Goal: Complete application form

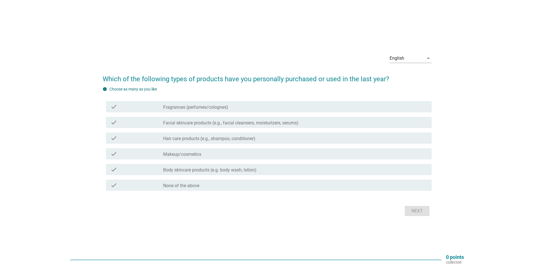
click at [206, 107] on label "Fragrances (perfumes/colognes)" at bounding box center [195, 108] width 65 height 6
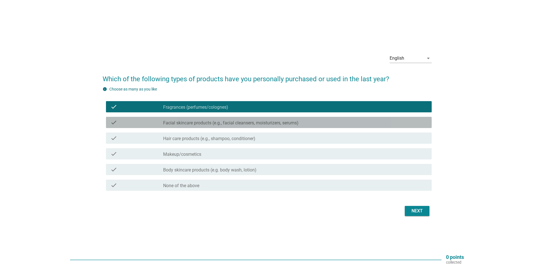
click at [204, 125] on label "Facial skincare products (e.g., facial cleansers, moisturizers, serums)" at bounding box center [230, 123] width 135 height 6
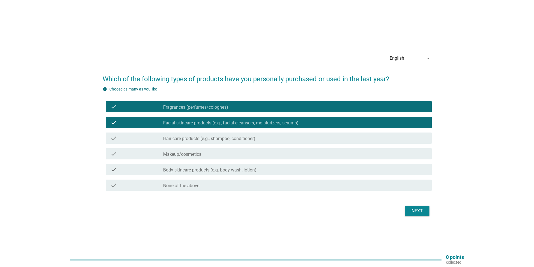
click at [208, 135] on div "check check_box_outline_blank Hair care products (e.g., shampoo, conditioner)" at bounding box center [269, 138] width 326 height 11
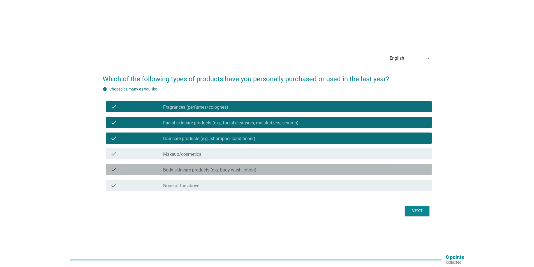
click at [219, 172] on label "Body skincare products (e.g. body wash, lotion)" at bounding box center [209, 170] width 93 height 6
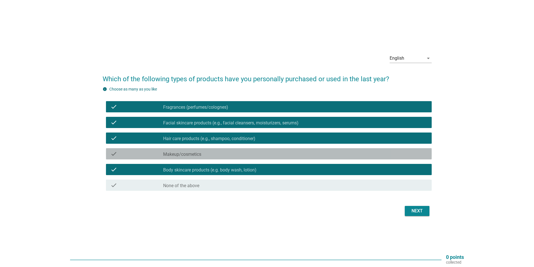
click at [230, 158] on div "check check_box_outline_blank Makeup/cosmetics" at bounding box center [269, 153] width 326 height 11
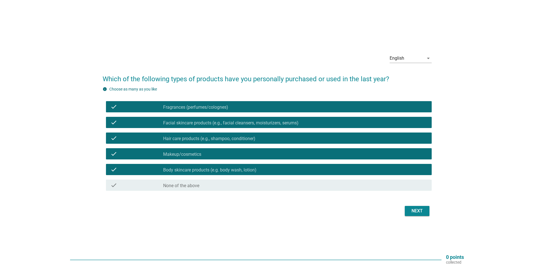
click at [418, 211] on div "Next" at bounding box center [417, 211] width 16 height 7
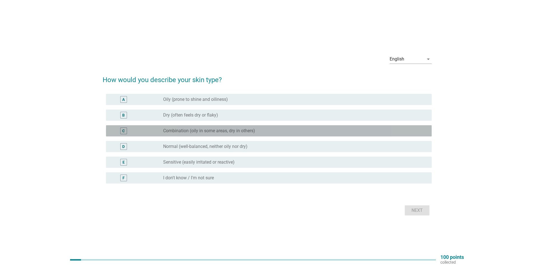
click at [211, 131] on label "Combination (oily in some areas, dry in others)" at bounding box center [209, 131] width 92 height 6
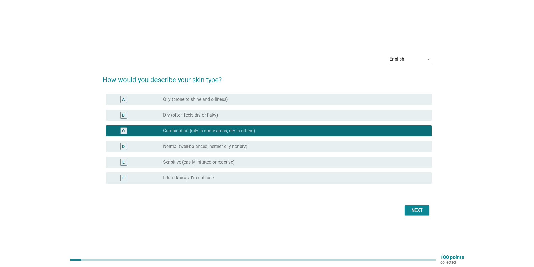
click at [418, 210] on div "Next" at bounding box center [417, 210] width 16 height 7
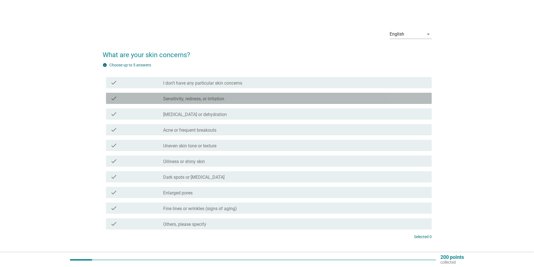
click at [250, 96] on div "check_box_outline_blank Sensitivity, redness, or irritation" at bounding box center [295, 98] width 264 height 7
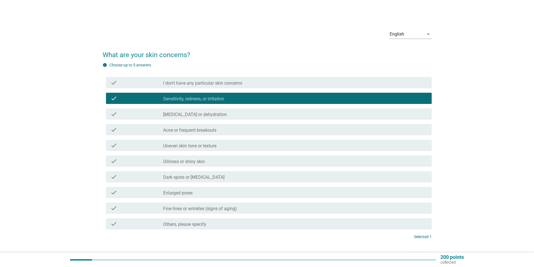
click at [240, 115] on div "check_box_outline_blank [MEDICAL_DATA] or dehydration" at bounding box center [295, 114] width 264 height 7
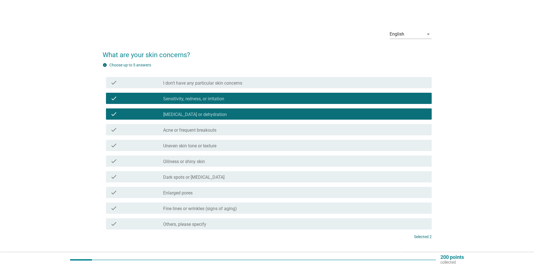
click at [228, 146] on div "check_box_outline_blank Uneven skin tone or texture" at bounding box center [295, 145] width 264 height 7
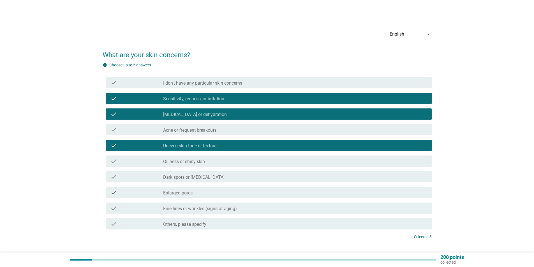
click at [225, 177] on label "Dark spots or [MEDICAL_DATA]" at bounding box center [193, 178] width 61 height 6
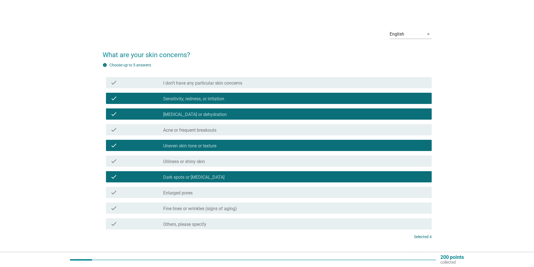
click at [167, 195] on label "Enlarged pores" at bounding box center [177, 193] width 29 height 6
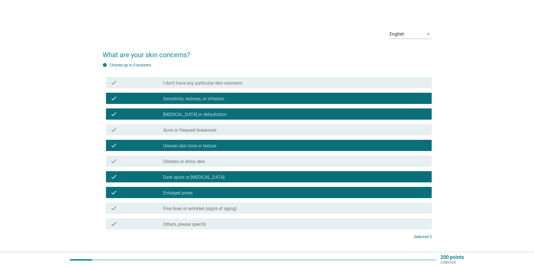
click at [296, 214] on div "check check_box_outline_blank Fine lines or wrinkles (signs of aging)" at bounding box center [267, 209] width 329 height 16
click at [296, 204] on div "check check_box_outline_blank Fine lines or wrinkles (signs of aging)" at bounding box center [269, 208] width 326 height 11
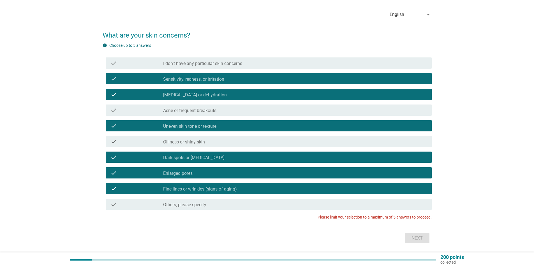
scroll to position [37, 0]
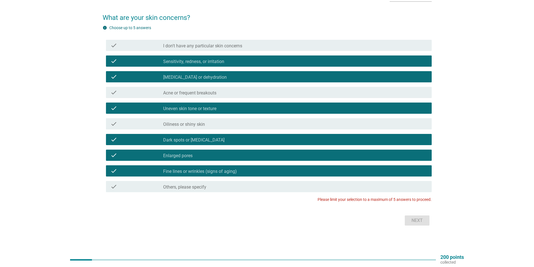
click at [174, 172] on label "Fine lines or wrinkles (signs of aging)" at bounding box center [200, 172] width 74 height 6
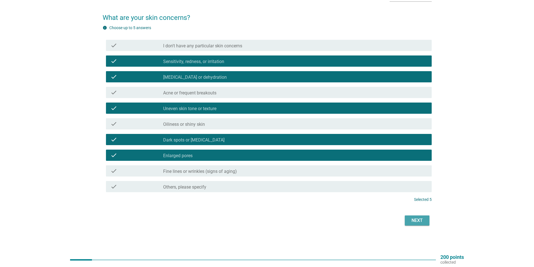
click at [412, 222] on div "Next" at bounding box center [417, 220] width 16 height 7
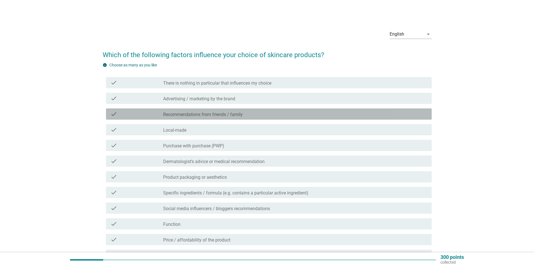
click at [225, 112] on label "Recommendations from friends / family" at bounding box center [203, 115] width 80 height 6
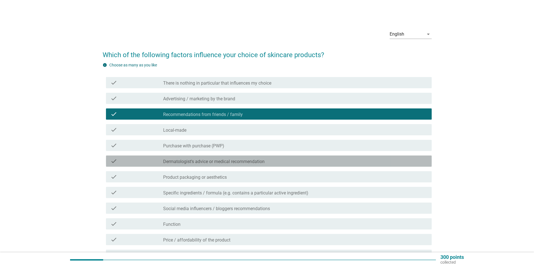
click at [217, 164] on label "Dermatologist’s advice or medical recommendation" at bounding box center [214, 162] width 102 height 6
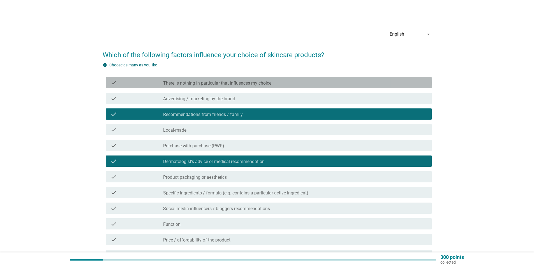
click at [244, 80] on div "check_box_outline_blank There is nothing in particular that influences my choice" at bounding box center [295, 82] width 264 height 7
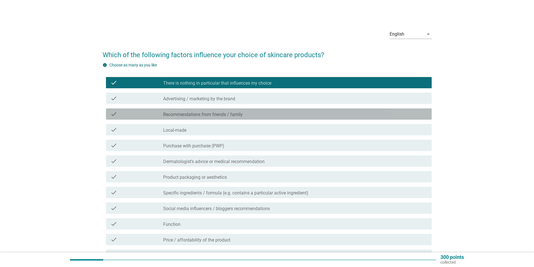
click at [194, 116] on label "Recommendations from friends / family" at bounding box center [203, 115] width 80 height 6
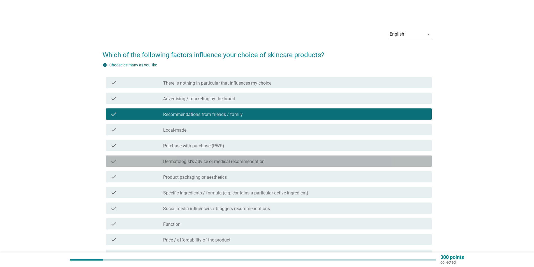
click at [205, 158] on div "check_box Dermatologist’s advice or medical recommendation" at bounding box center [295, 161] width 264 height 7
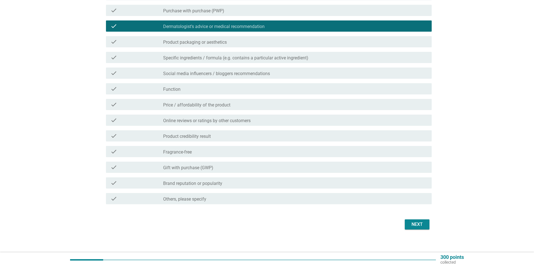
scroll to position [139, 0]
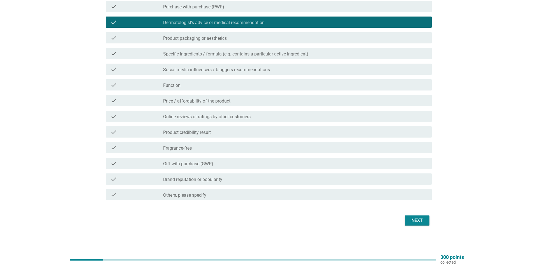
click at [227, 118] on label "Online reviews or ratings by other customers" at bounding box center [207, 117] width 88 height 6
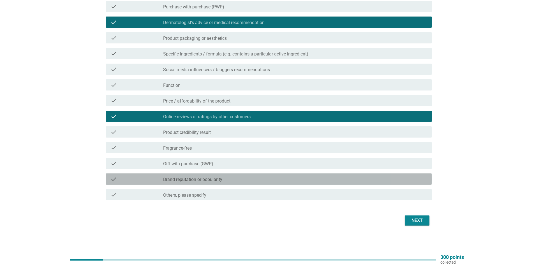
click at [207, 182] on label "Brand reputation or popularity" at bounding box center [192, 180] width 59 height 6
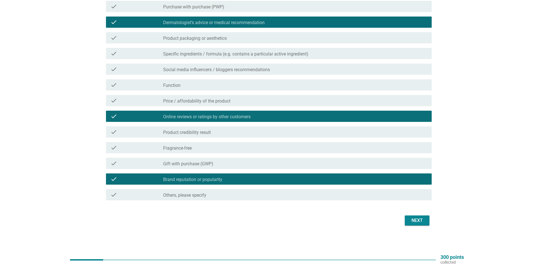
click at [207, 182] on label "Brand reputation or popularity" at bounding box center [192, 180] width 59 height 6
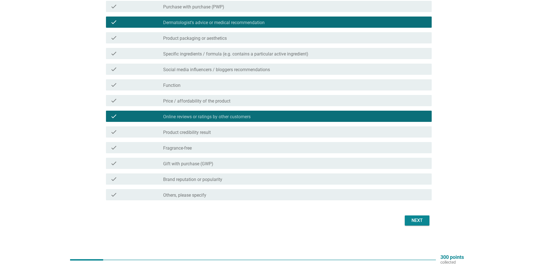
click at [207, 182] on label "Brand reputation or popularity" at bounding box center [192, 180] width 59 height 6
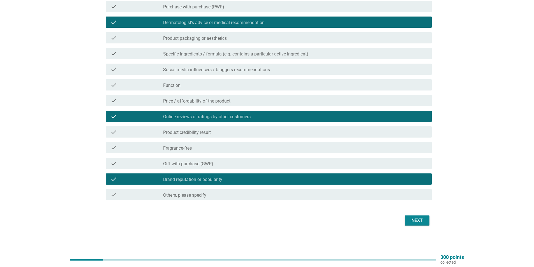
click at [409, 222] on div "Next" at bounding box center [417, 220] width 16 height 7
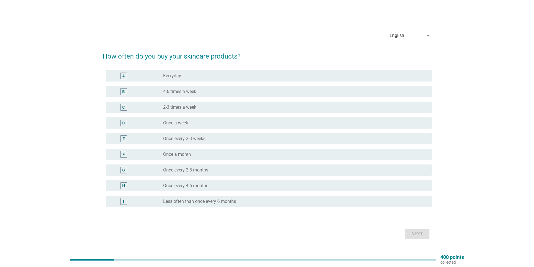
click at [203, 154] on div "radio_button_unchecked Once a month" at bounding box center [293, 155] width 260 height 6
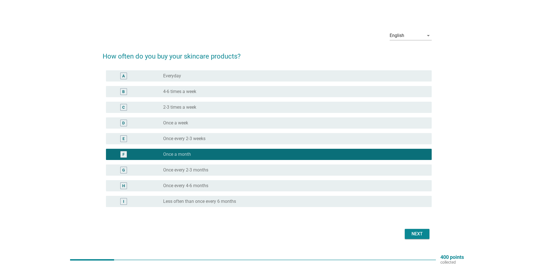
click at [429, 243] on div "English arrow_drop_down How often do you buy your skincare products? A radio_bu…" at bounding box center [267, 133] width 338 height 223
click at [427, 237] on button "Next" at bounding box center [417, 234] width 25 height 10
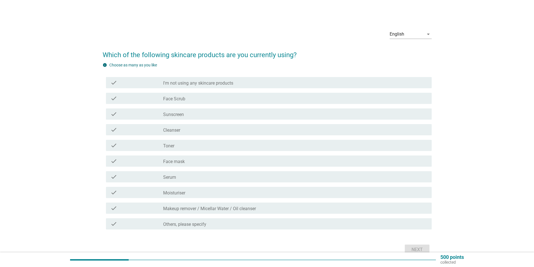
click at [153, 113] on div "check" at bounding box center [137, 114] width 53 height 7
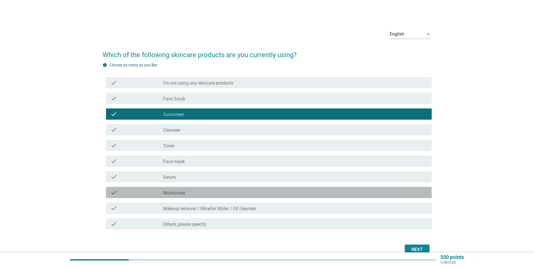
click at [174, 191] on div "check_box_outline_blank Moisturiser" at bounding box center [295, 192] width 264 height 7
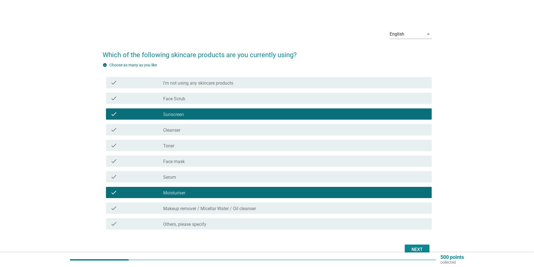
click at [417, 248] on div "Next" at bounding box center [417, 250] width 16 height 7
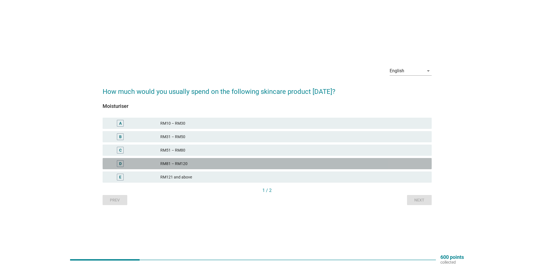
click at [204, 164] on div "RM81 – RM120" at bounding box center [293, 163] width 267 height 7
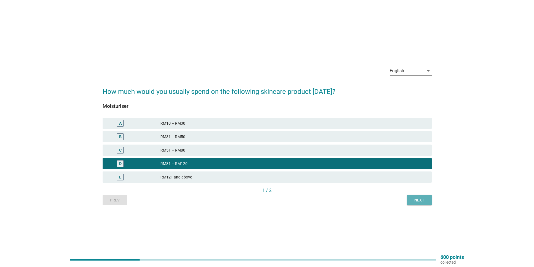
click at [423, 203] on button "Next" at bounding box center [419, 200] width 25 height 10
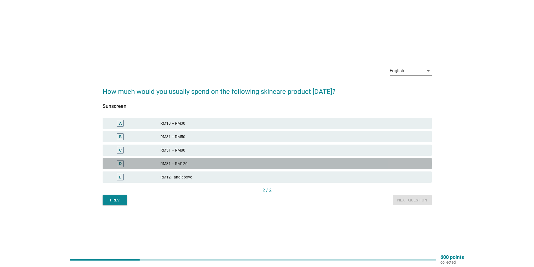
click at [176, 164] on div "RM81 – RM120" at bounding box center [293, 163] width 267 height 7
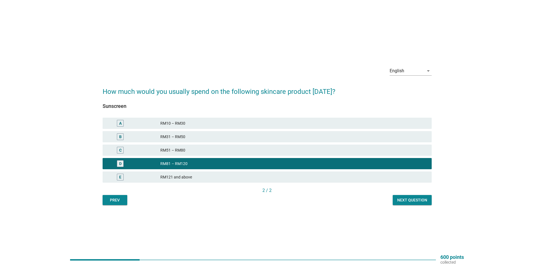
click at [402, 201] on div "Next question" at bounding box center [412, 200] width 30 height 6
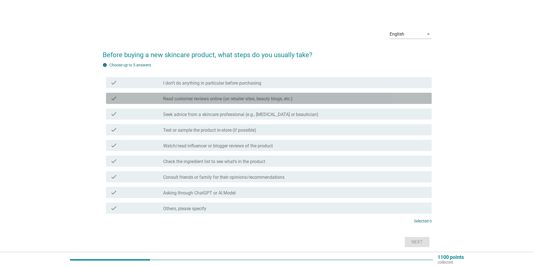
click at [202, 98] on label "Read customer reviews online (on retailer sites, beauty blogs, etc.)" at bounding box center [228, 99] width 130 height 6
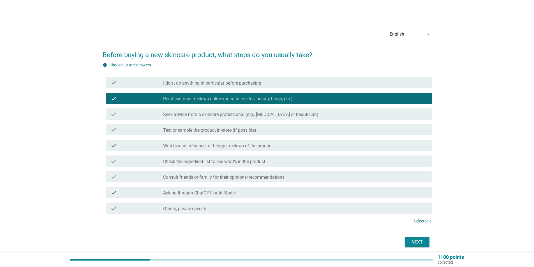
click at [205, 129] on label "Test or sample the product in-store (if possible)" at bounding box center [209, 131] width 93 height 6
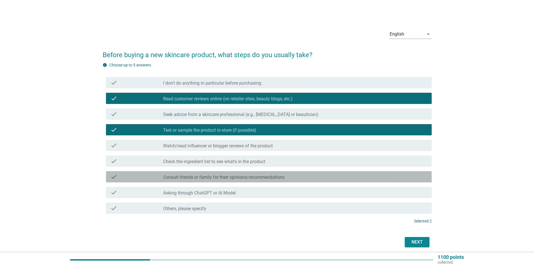
click at [195, 177] on label "Consult friends or family for their opinions/recommendations" at bounding box center [223, 178] width 121 height 6
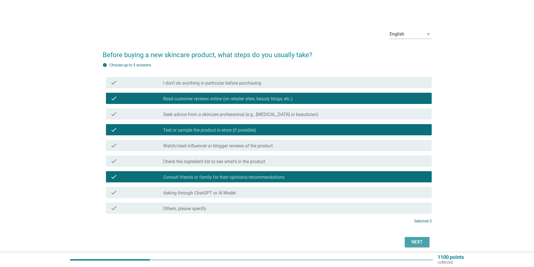
click at [423, 247] on button "Next" at bounding box center [417, 242] width 25 height 10
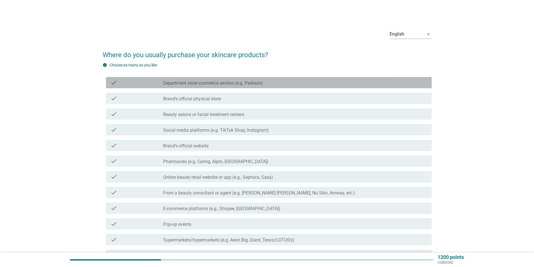
click at [230, 87] on div "check check_box_outline_blank Department store cosmetics section (e.g. Parkson)" at bounding box center [269, 82] width 326 height 11
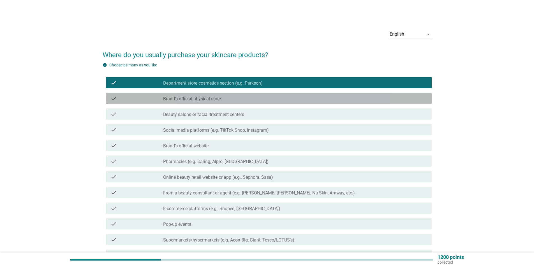
click at [224, 96] on div "check_box_outline_blank Brand’s official physical store" at bounding box center [295, 98] width 264 height 7
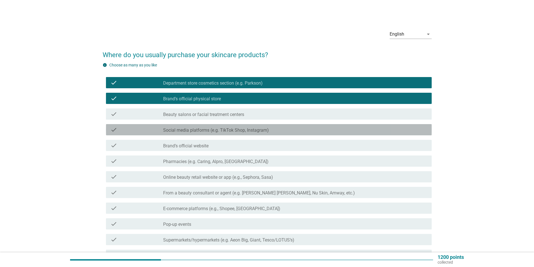
click at [217, 130] on label "Social media platforms (e.g. TikTok Shop, Instagram)" at bounding box center [216, 131] width 106 height 6
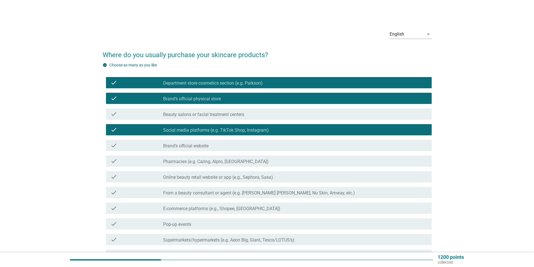
click at [206, 145] on label "Brand’s official website" at bounding box center [185, 146] width 45 height 6
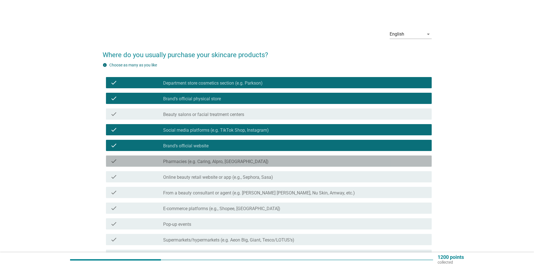
click at [199, 162] on label "Pharmacies (e.g. Caring, Alpro, [GEOGRAPHIC_DATA])" at bounding box center [215, 162] width 105 height 6
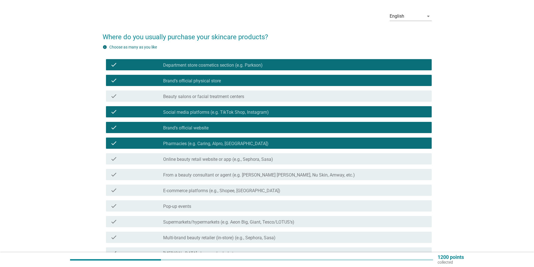
scroll to position [20, 0]
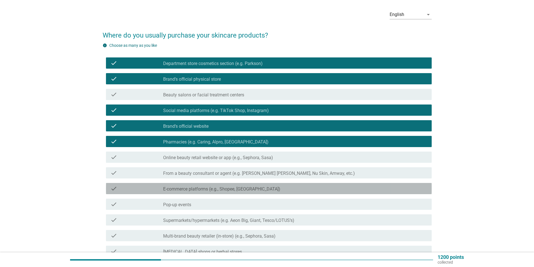
click at [269, 191] on div "check_box_outline_blank E-commerce platforms (e.g., Shopee, Lazada)" at bounding box center [295, 188] width 264 height 7
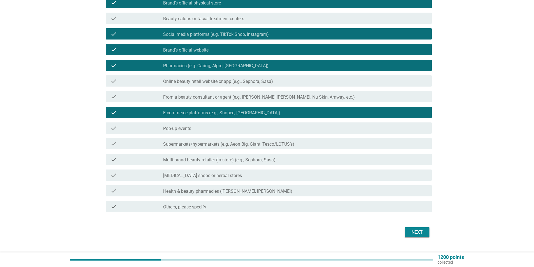
scroll to position [103, 0]
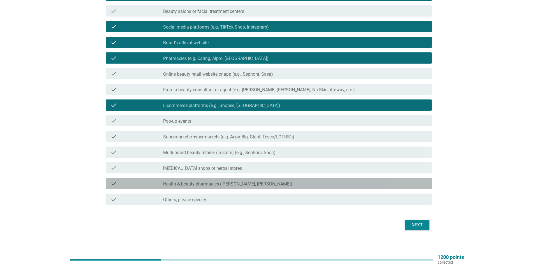
click at [247, 185] on label "Health & beauty pharmacies ([PERSON_NAME], [PERSON_NAME])" at bounding box center [227, 184] width 129 height 6
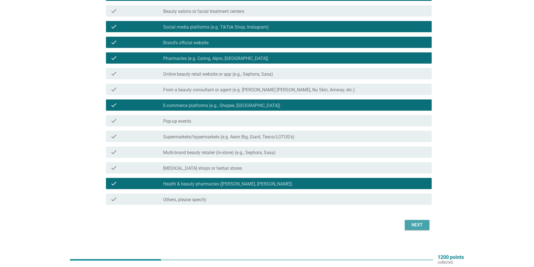
click at [419, 223] on div "Next" at bounding box center [417, 225] width 16 height 7
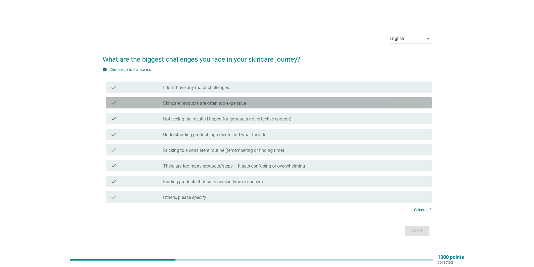
click at [190, 106] on label "Skincare products are often too expensive" at bounding box center [204, 104] width 83 height 6
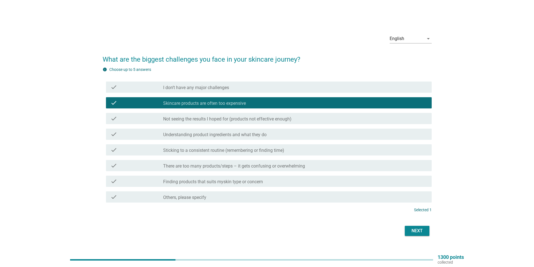
click at [186, 118] on label "Not seeing the results I hoped for (products not effective enough)" at bounding box center [227, 119] width 128 height 6
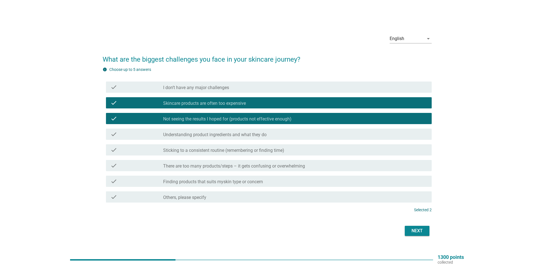
click at [233, 150] on label "Sticking to a consistent routine (remembering or finding time)" at bounding box center [223, 151] width 121 height 6
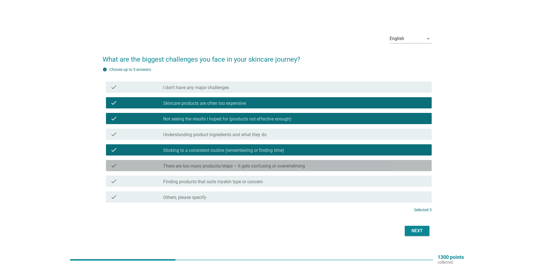
click at [307, 164] on div "check_box_outline_blank There are too many products/steps – it gets confusing o…" at bounding box center [295, 165] width 264 height 7
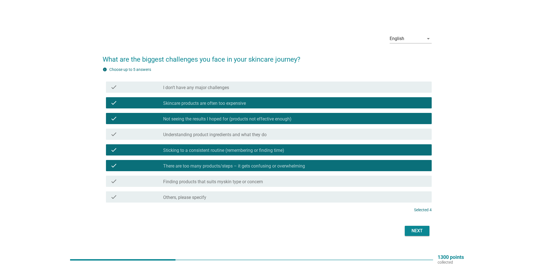
click at [211, 175] on div "check check_box_outline_blank Finding products that suits myskin type or concern" at bounding box center [267, 182] width 329 height 16
click at [210, 177] on div "check check_box_outline_blank Finding products that suits myskin type or concern" at bounding box center [269, 181] width 326 height 11
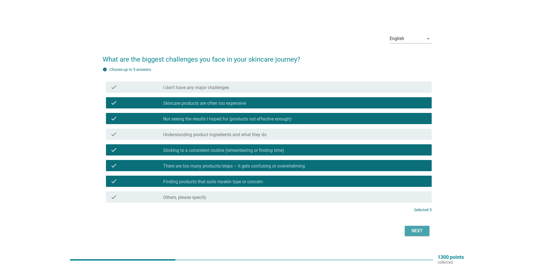
click at [414, 231] on div "Next" at bounding box center [417, 231] width 16 height 7
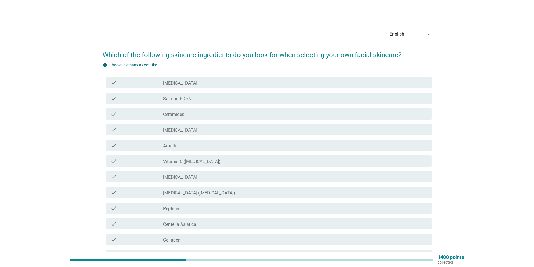
click at [204, 162] on label "Vitamin C ([MEDICAL_DATA])" at bounding box center [191, 162] width 57 height 6
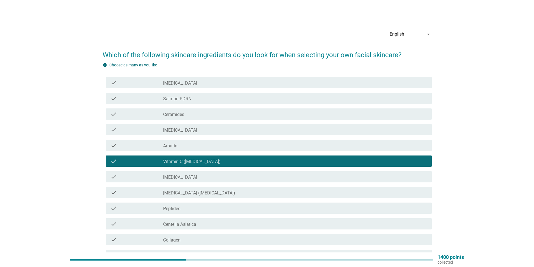
click at [195, 190] on label "[MEDICAL_DATA] ([MEDICAL_DATA])" at bounding box center [199, 193] width 72 height 6
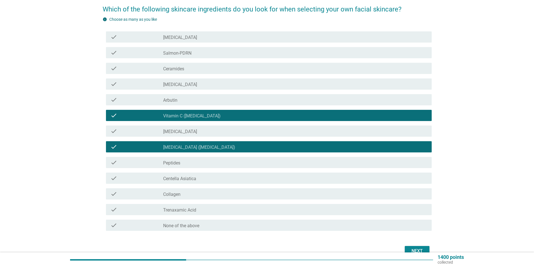
scroll to position [47, 0]
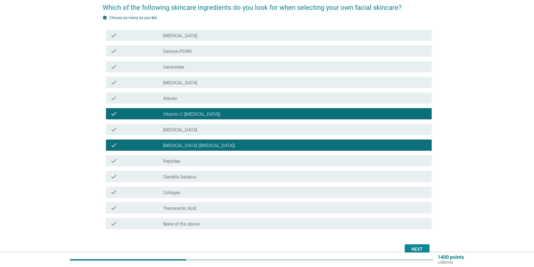
click at [411, 249] on div "Next" at bounding box center [417, 249] width 16 height 7
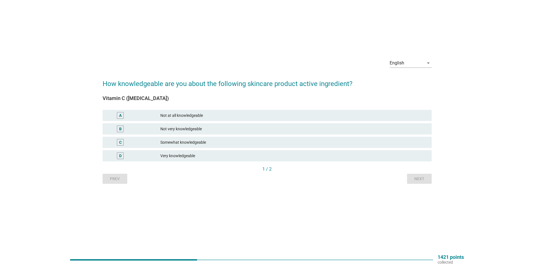
scroll to position [0, 0]
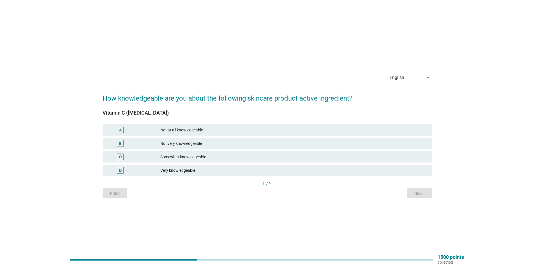
click at [198, 133] on div "Not at all knowledgeable" at bounding box center [293, 130] width 267 height 7
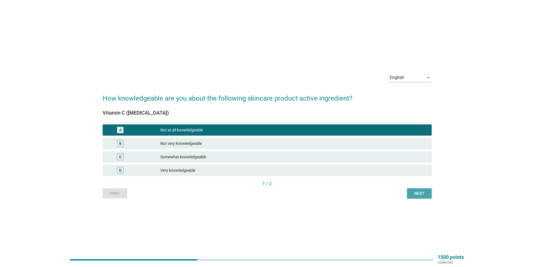
click at [422, 192] on div "Next" at bounding box center [420, 194] width 16 height 6
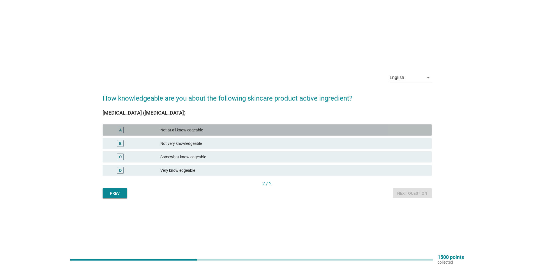
click at [204, 132] on div "Not at all knowledgeable" at bounding box center [293, 130] width 267 height 7
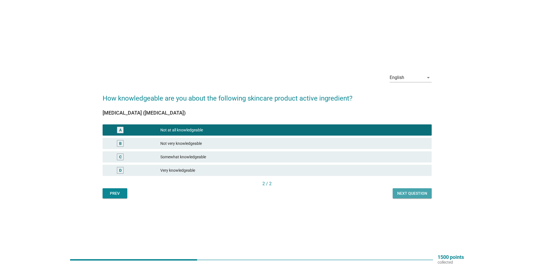
click at [426, 194] on div "Next question" at bounding box center [412, 194] width 30 height 6
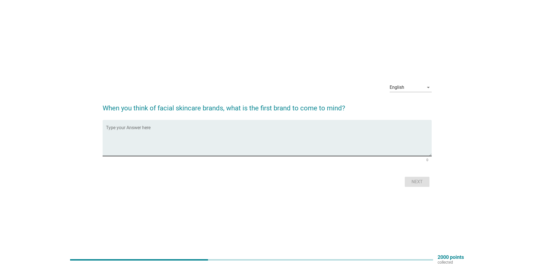
click at [215, 145] on textarea "Type your Answer here" at bounding box center [269, 141] width 326 height 29
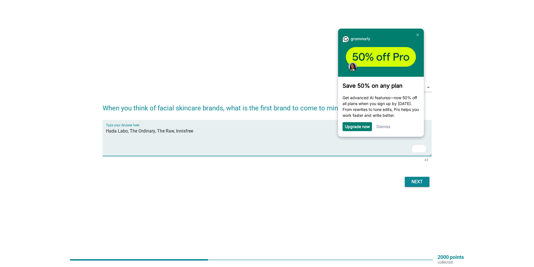
type textarea "Hada Labo, The Ordinary, The Raw, Innisfree"
click at [410, 183] on div "Next" at bounding box center [417, 182] width 16 height 7
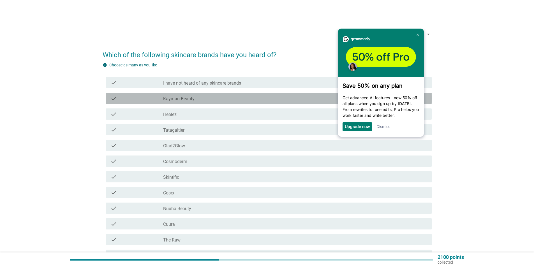
click at [177, 101] on label "Kayman Beauty" at bounding box center [178, 99] width 31 height 6
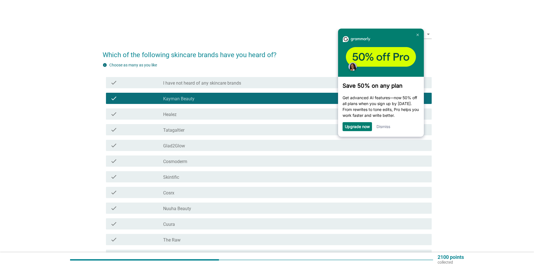
click at [180, 145] on label "Glad2Glow" at bounding box center [174, 146] width 22 height 6
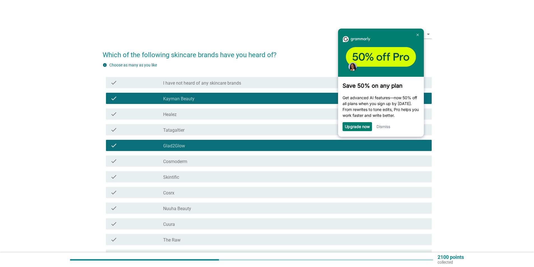
click at [182, 164] on label "Cosmoderm" at bounding box center [175, 162] width 24 height 6
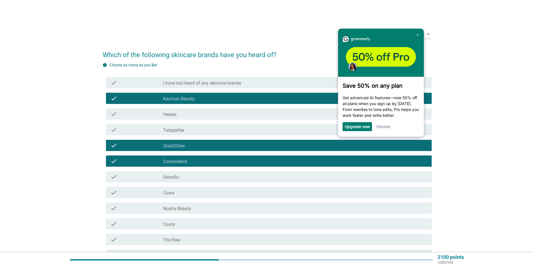
click at [181, 175] on div "check_box_outline_blank Skintific" at bounding box center [295, 177] width 264 height 7
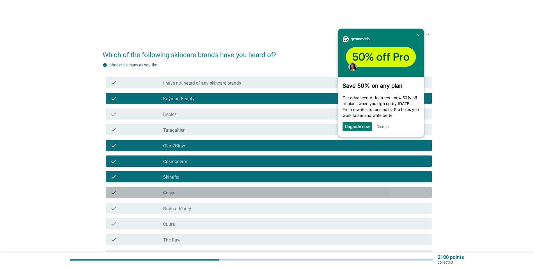
click at [180, 192] on div "check_box_outline_blank Cosrx" at bounding box center [295, 192] width 264 height 7
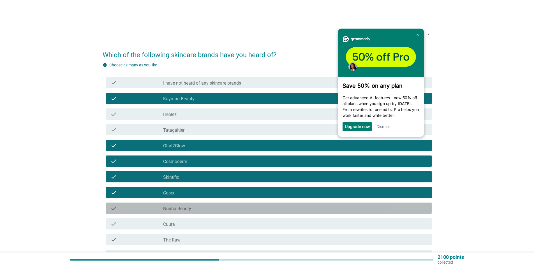
click at [185, 208] on label "Nuuha Beauty" at bounding box center [177, 209] width 28 height 6
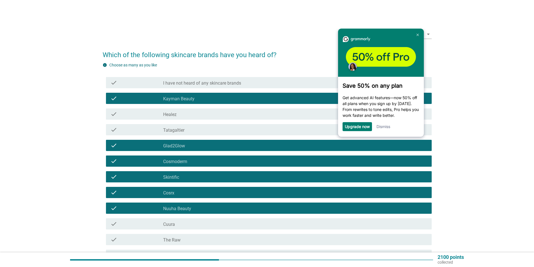
click at [175, 243] on div "check check_box_outline_blank The Raw" at bounding box center [269, 239] width 326 height 11
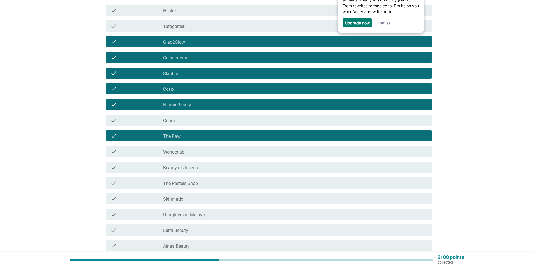
scroll to position [109, 0]
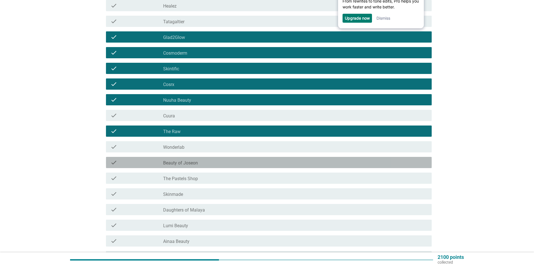
click at [194, 164] on label "Beauty of Joseon" at bounding box center [180, 163] width 35 height 6
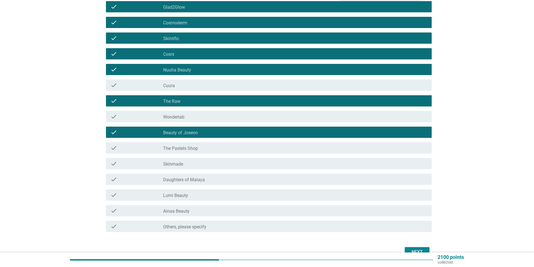
scroll to position [142, 0]
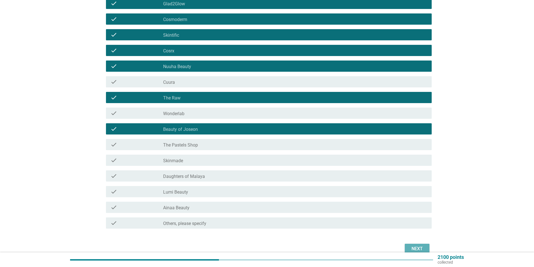
click at [428, 251] on button "Next" at bounding box center [417, 249] width 25 height 10
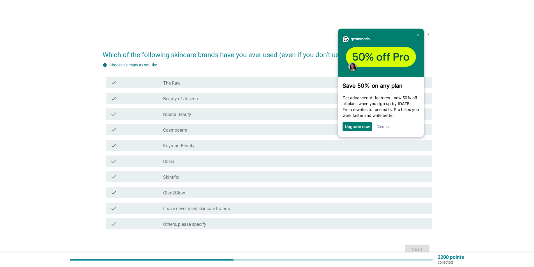
click at [179, 88] on div "check check_box_outline_blank The Raw" at bounding box center [269, 82] width 326 height 11
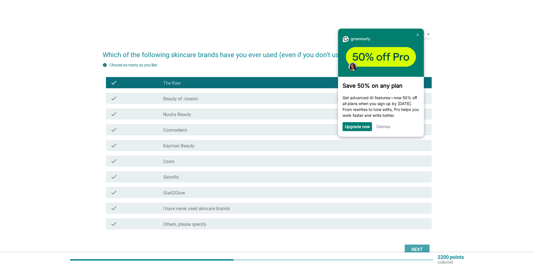
click at [424, 247] on div "Next" at bounding box center [417, 250] width 16 height 7
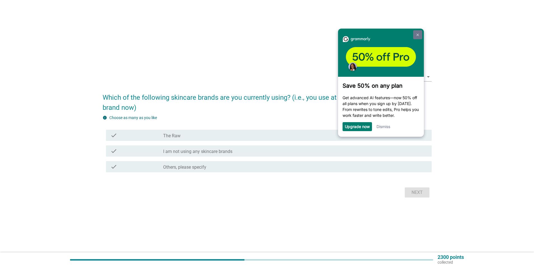
click at [419, 35] on img at bounding box center [418, 35] width 2 height 3
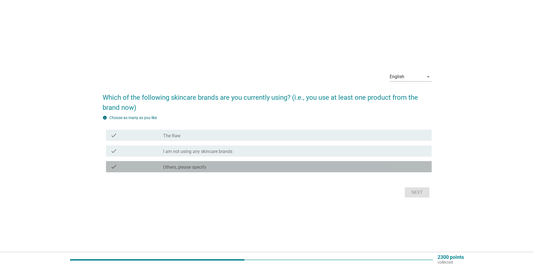
click at [175, 169] on label "Others, please specify" at bounding box center [184, 168] width 43 height 6
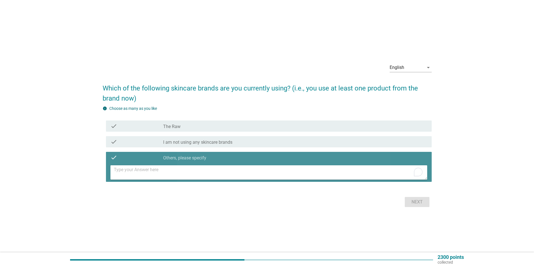
click at [171, 178] on textarea at bounding box center [271, 172] width 314 height 14
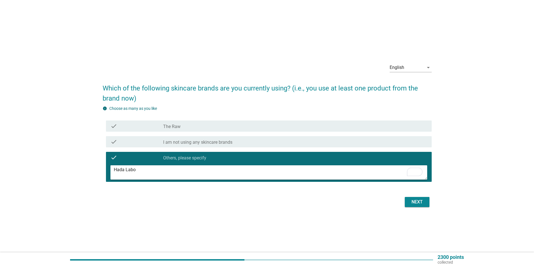
type textarea "Hada Labo"
click at [420, 205] on div "Next" at bounding box center [417, 202] width 16 height 7
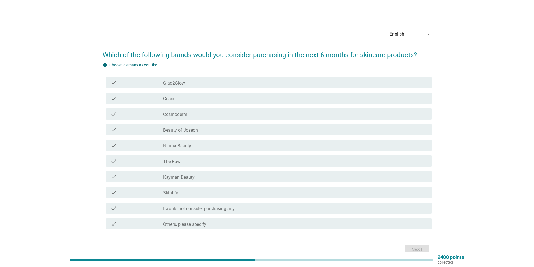
click at [188, 159] on div "check_box The Raw" at bounding box center [295, 161] width 264 height 7
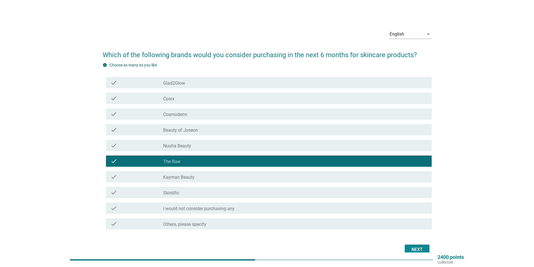
click at [419, 247] on div "Next" at bounding box center [417, 250] width 16 height 7
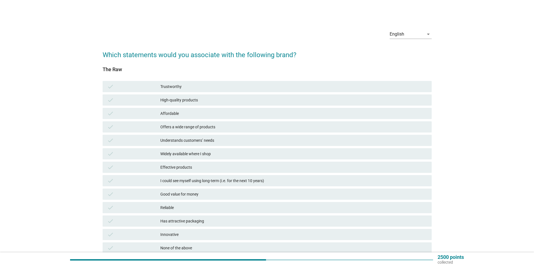
click at [171, 89] on div "Trustworthy" at bounding box center [293, 86] width 267 height 7
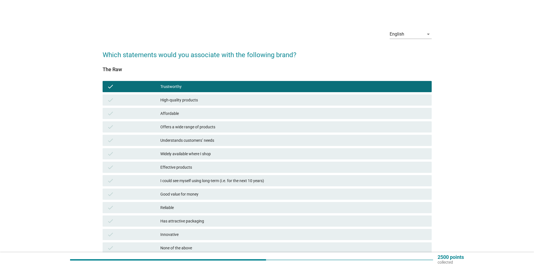
click at [174, 100] on div "High-quality products" at bounding box center [293, 100] width 267 height 7
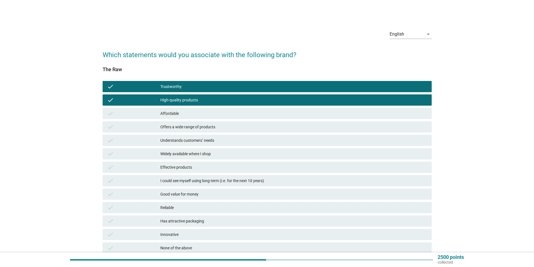
click at [177, 112] on div "Affordable" at bounding box center [293, 113] width 267 height 7
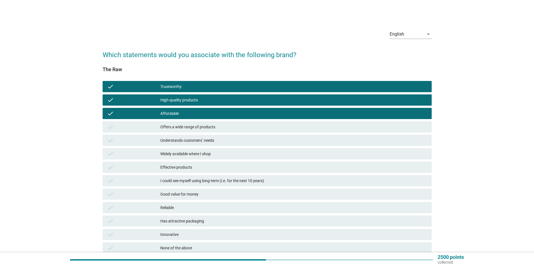
click at [179, 128] on div "Offers a wide range of products" at bounding box center [293, 127] width 267 height 7
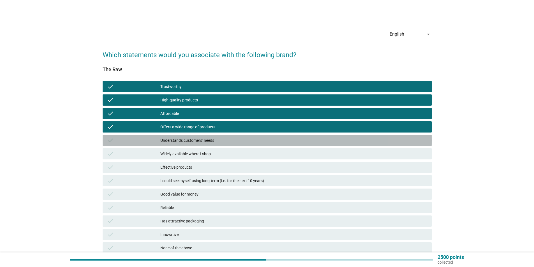
click at [179, 144] on div "Understands customers’ needs" at bounding box center [293, 140] width 267 height 7
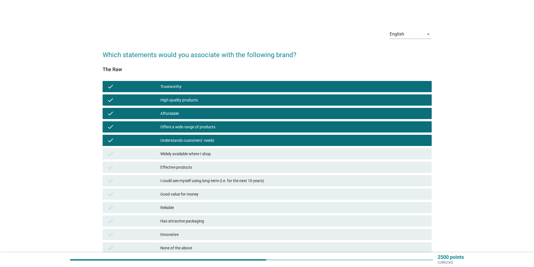
click at [183, 195] on div "Good value for money" at bounding box center [293, 194] width 267 height 7
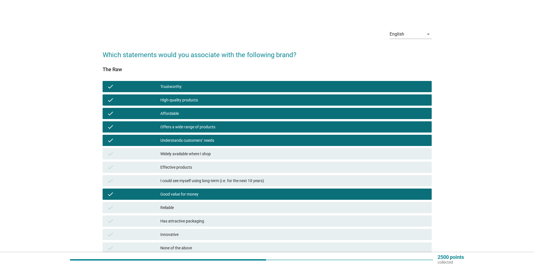
click at [180, 206] on div "Reliable" at bounding box center [293, 207] width 267 height 7
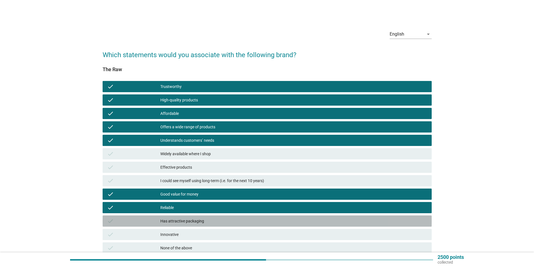
click at [180, 221] on div "Has attractive packaging" at bounding box center [293, 221] width 267 height 7
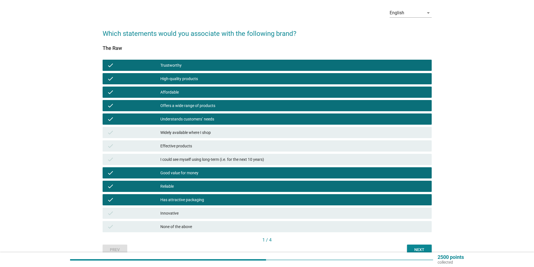
scroll to position [49, 0]
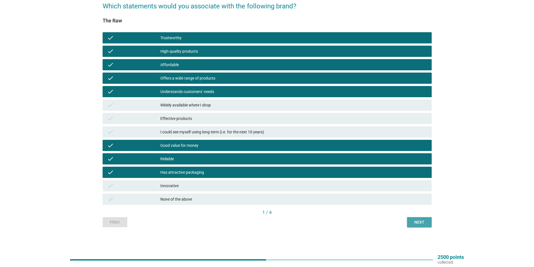
click at [416, 224] on div "Next" at bounding box center [420, 223] width 16 height 6
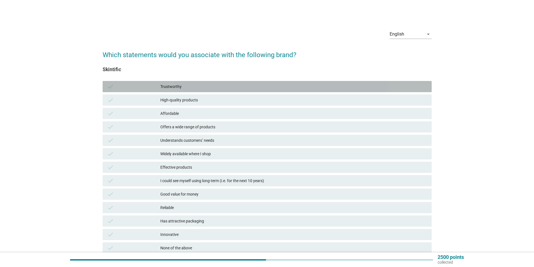
click at [164, 91] on div "check Trustworthy" at bounding box center [267, 86] width 329 height 11
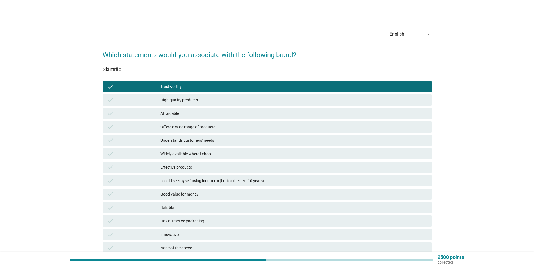
click at [165, 100] on div "High-quality products" at bounding box center [293, 100] width 267 height 7
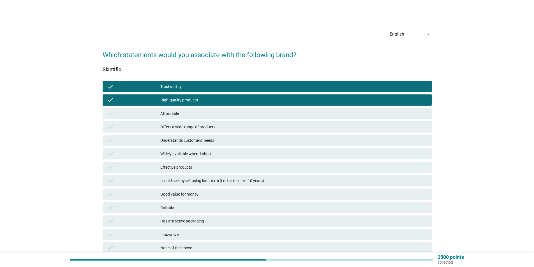
click at [185, 140] on div "Understands customers’ needs" at bounding box center [293, 140] width 267 height 7
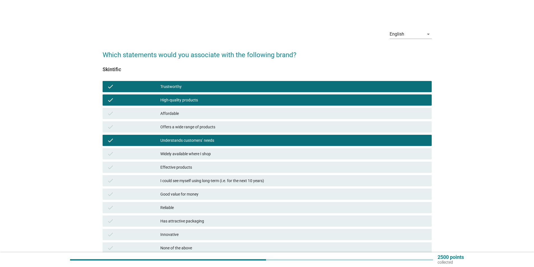
click at [186, 155] on div "Widely available where I shop" at bounding box center [293, 154] width 267 height 7
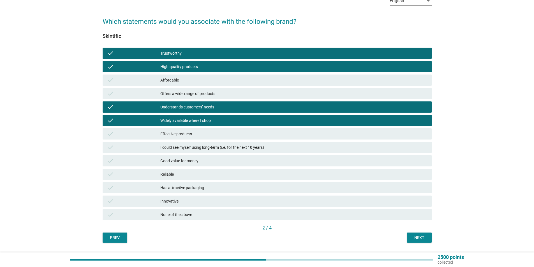
scroll to position [35, 0]
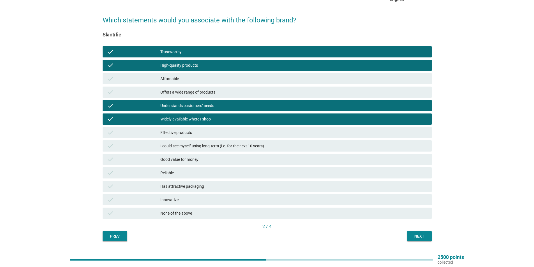
click at [416, 236] on div "Next" at bounding box center [420, 237] width 16 height 6
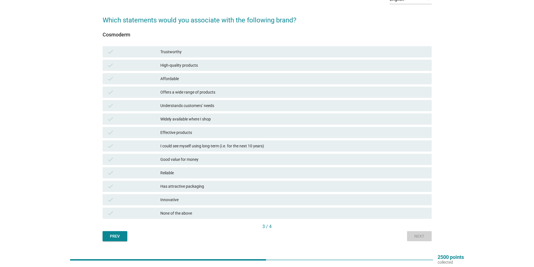
scroll to position [0, 0]
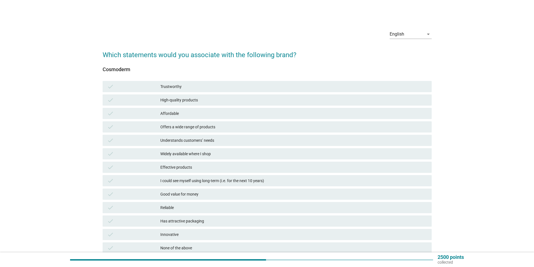
click at [172, 93] on div "check Trustworthy" at bounding box center [268, 86] width 332 height 13
click at [177, 87] on div "Trustworthy" at bounding box center [293, 86] width 267 height 7
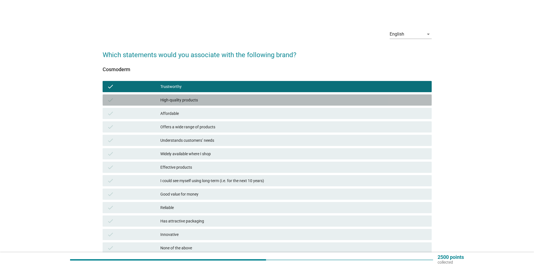
click at [176, 99] on div "High-quality products" at bounding box center [293, 100] width 267 height 7
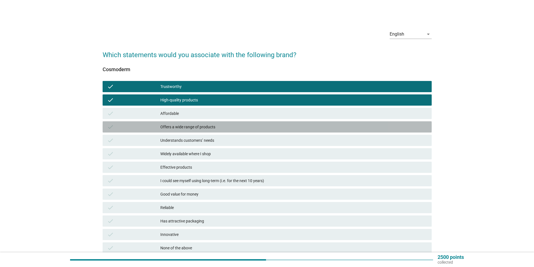
click at [184, 131] on div "check Offers a wide range of products" at bounding box center [267, 126] width 329 height 11
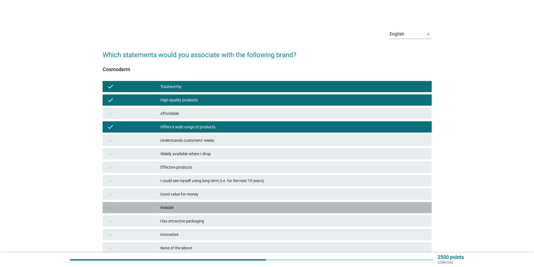
click at [154, 206] on div "check" at bounding box center [133, 207] width 53 height 7
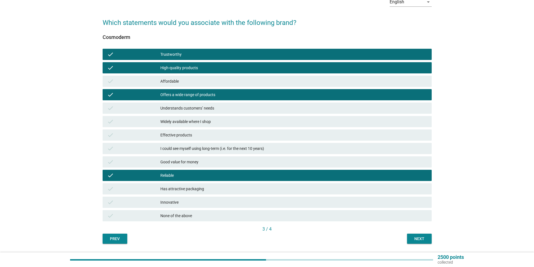
scroll to position [38, 0]
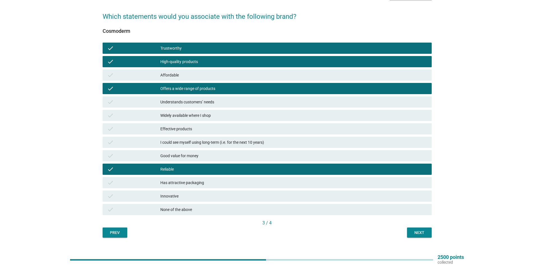
click at [413, 233] on div "Next" at bounding box center [420, 233] width 16 height 6
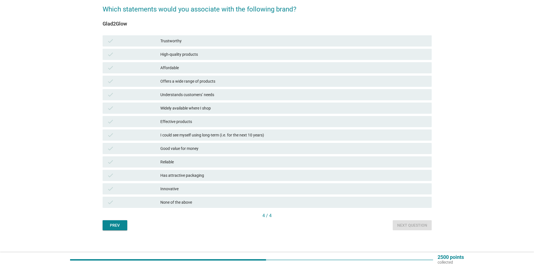
scroll to position [49, 0]
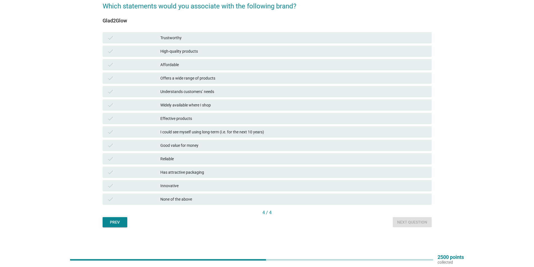
click at [197, 35] on div "Trustworthy" at bounding box center [293, 37] width 267 height 7
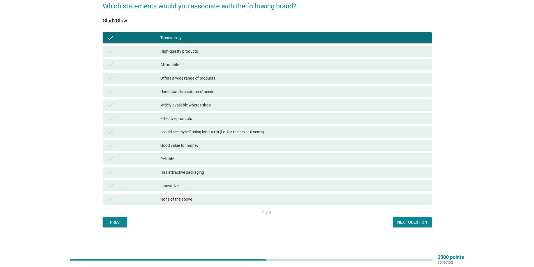
click at [196, 52] on div "High-quality products" at bounding box center [293, 51] width 267 height 7
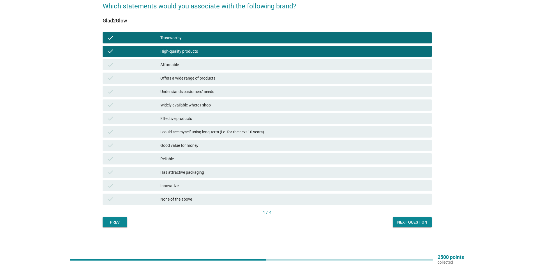
click at [194, 65] on div "Affordable" at bounding box center [293, 64] width 267 height 7
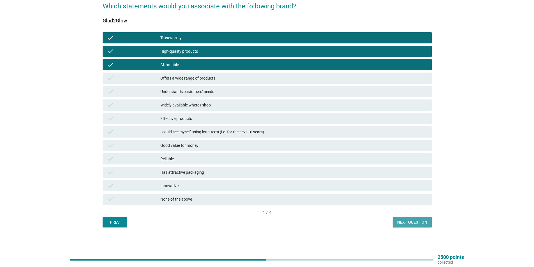
click at [407, 220] on div "Next question" at bounding box center [412, 223] width 30 height 6
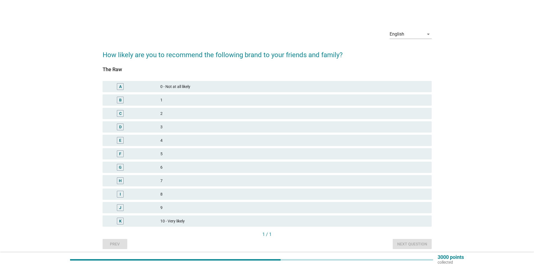
click at [175, 197] on div "8" at bounding box center [293, 194] width 267 height 7
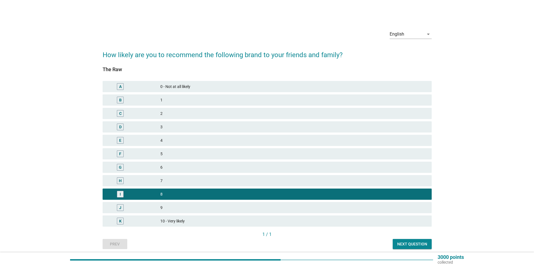
click at [185, 208] on div "9" at bounding box center [293, 207] width 267 height 7
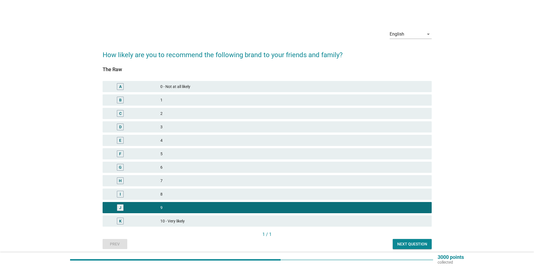
click at [412, 241] on div "Next question" at bounding box center [412, 244] width 30 height 6
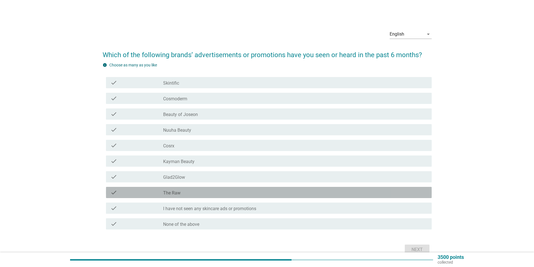
click at [174, 196] on div "check check_box_outline_blank The Raw" at bounding box center [269, 192] width 326 height 11
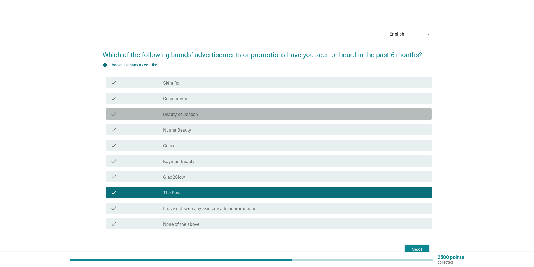
click at [188, 115] on label "Beauty of Joseon" at bounding box center [180, 115] width 35 height 6
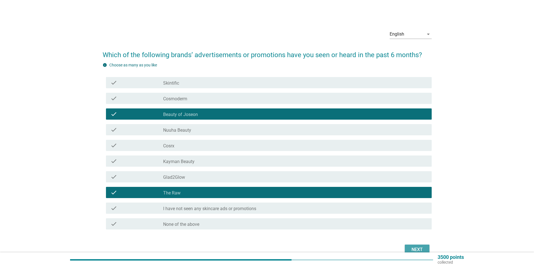
click at [417, 248] on div "Next" at bounding box center [417, 250] width 16 height 7
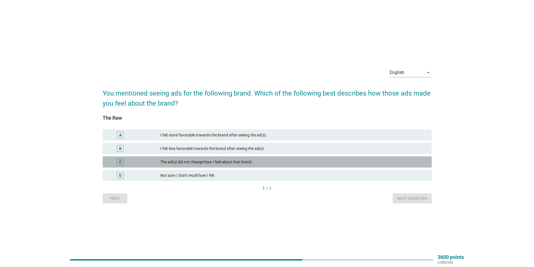
click at [239, 162] on div "The ad(s) did not change how I feel about that brand" at bounding box center [293, 162] width 267 height 7
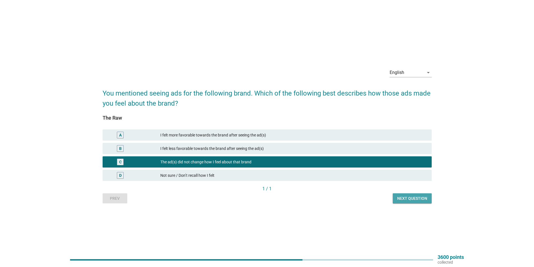
click at [425, 202] on button "Next question" at bounding box center [412, 199] width 39 height 10
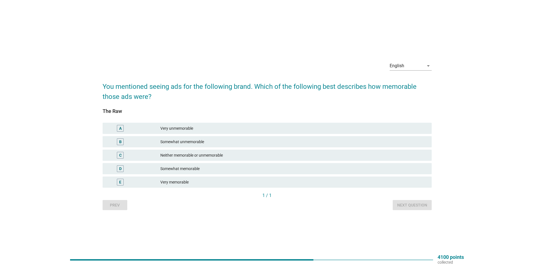
click at [184, 143] on div "Somewhat unmemorable" at bounding box center [293, 142] width 267 height 7
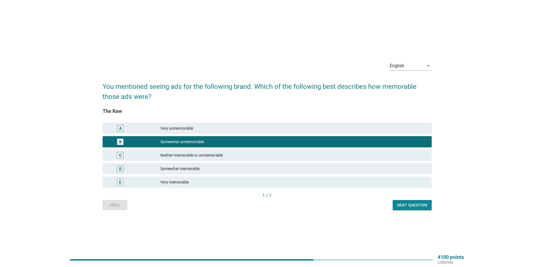
click at [418, 209] on button "Next question" at bounding box center [412, 205] width 39 height 10
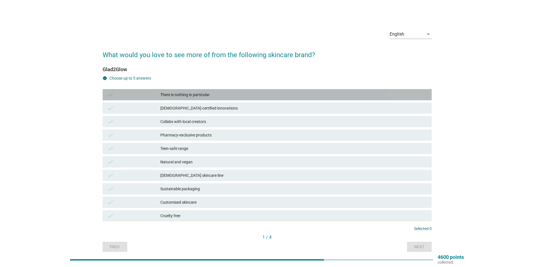
click at [179, 91] on div "check There is nothing in particular" at bounding box center [267, 94] width 329 height 11
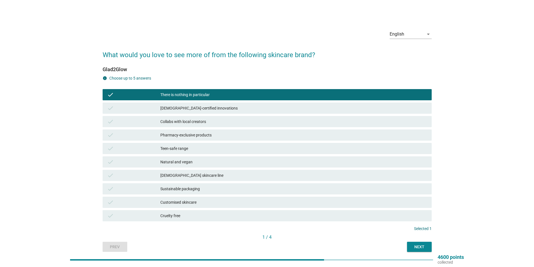
click at [412, 245] on div "Next" at bounding box center [420, 247] width 16 height 6
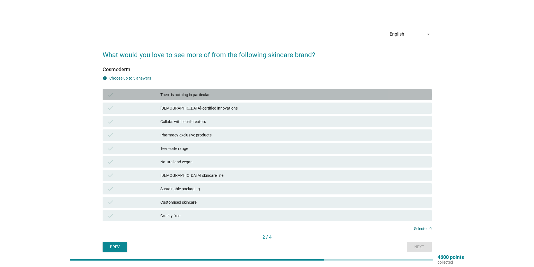
click at [222, 96] on div "There is nothing in particular" at bounding box center [293, 94] width 267 height 7
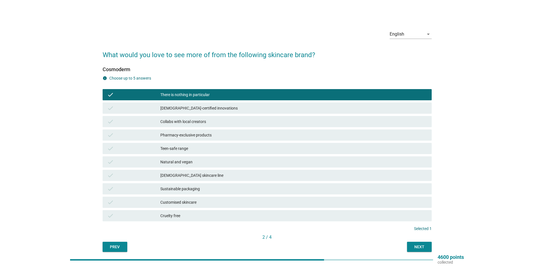
click at [412, 246] on div "Next" at bounding box center [420, 247] width 16 height 6
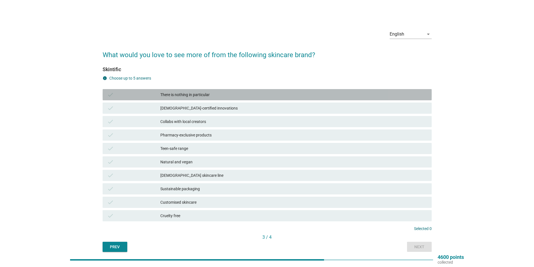
click at [200, 94] on div "There is nothing in particular" at bounding box center [293, 94] width 267 height 7
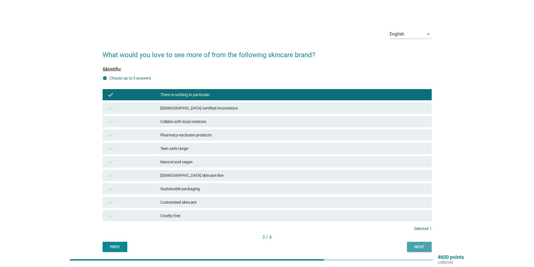
click at [418, 247] on div "Next" at bounding box center [420, 247] width 16 height 6
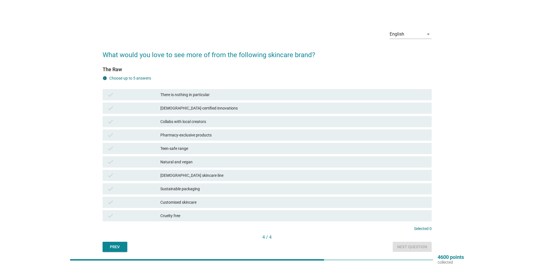
click at [205, 93] on div "There is nothing in particular" at bounding box center [293, 94] width 267 height 7
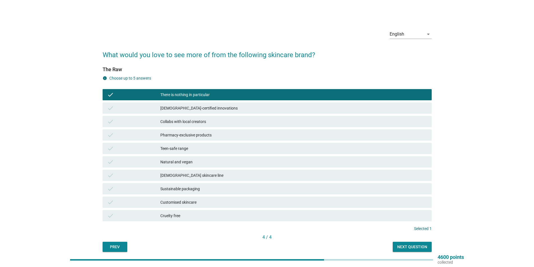
click at [409, 252] on button "Next question" at bounding box center [412, 247] width 39 height 10
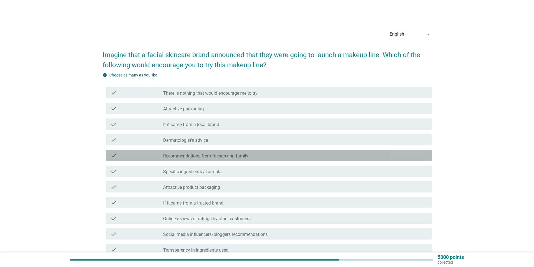
click at [193, 159] on div "check check_box_outline_blank Recommendations from friends and family" at bounding box center [269, 155] width 326 height 11
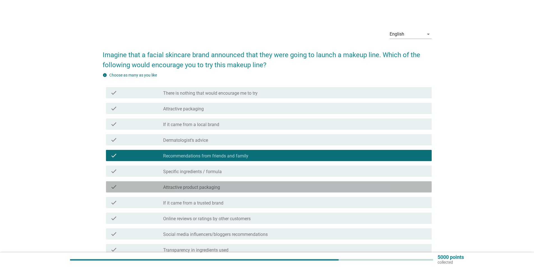
click at [185, 185] on label "Attractive product packaging" at bounding box center [191, 188] width 57 height 6
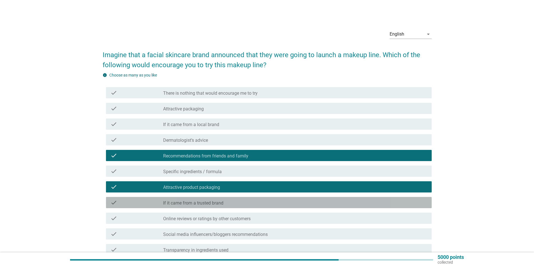
click at [197, 204] on label "If it came from a trusted brand" at bounding box center [193, 204] width 60 height 6
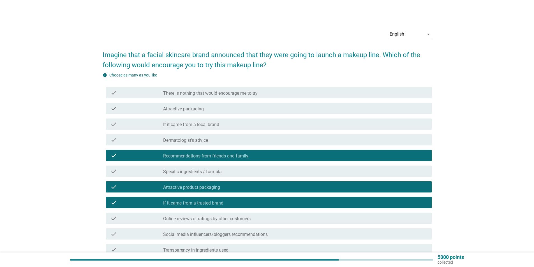
click at [214, 218] on label "Online reviews or ratings by other customers" at bounding box center [207, 219] width 88 height 6
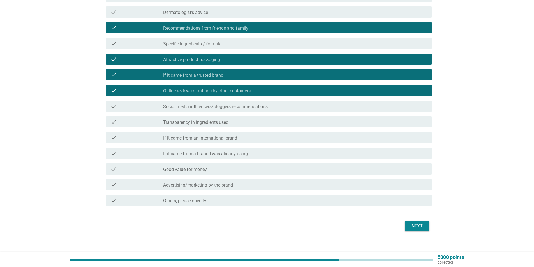
scroll to position [130, 0]
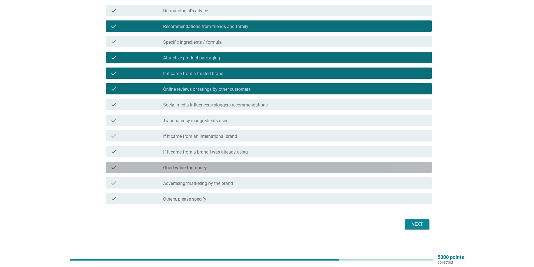
click at [192, 171] on div "check check_box_outline_blank Good value for money" at bounding box center [269, 167] width 326 height 11
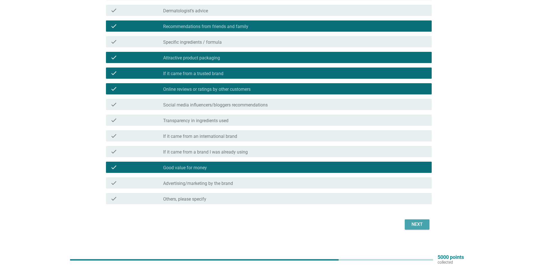
click at [411, 222] on div "Next" at bounding box center [417, 224] width 16 height 7
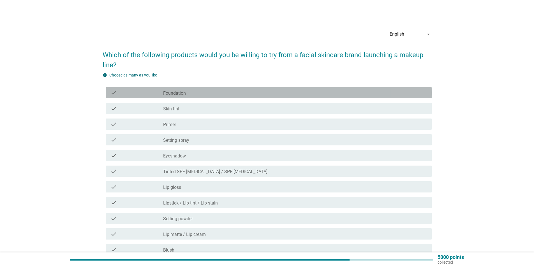
click at [160, 95] on div "check" at bounding box center [137, 92] width 53 height 7
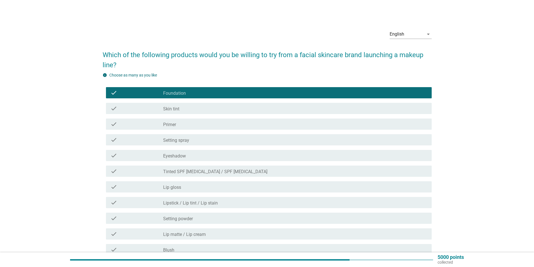
click at [176, 204] on label "Lipstick / Lip tint / Lip stain" at bounding box center [190, 204] width 55 height 6
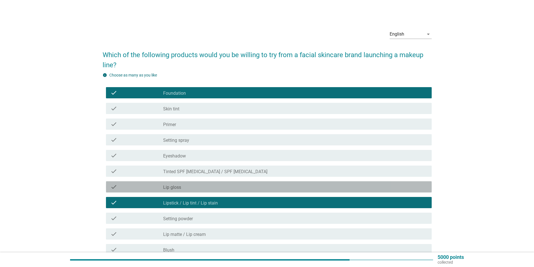
click at [177, 188] on label "Lip gloss" at bounding box center [172, 188] width 18 height 6
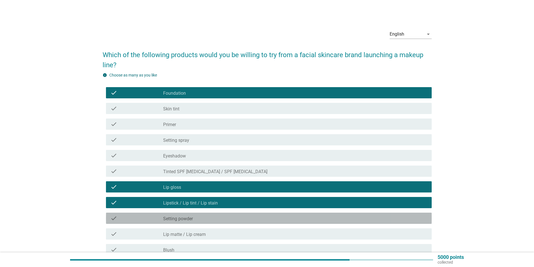
click at [172, 219] on label "Setting powder" at bounding box center [178, 219] width 30 height 6
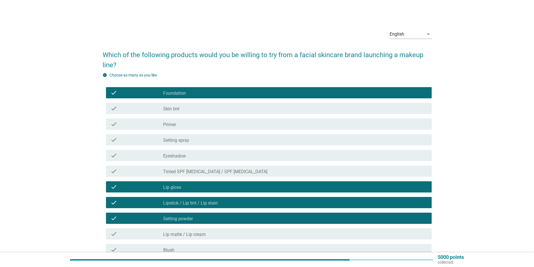
click at [185, 234] on label "Lip matte / Lip cream" at bounding box center [184, 235] width 43 height 6
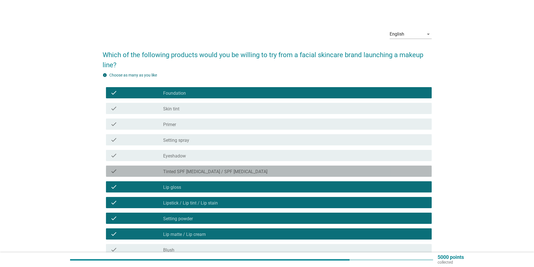
click at [222, 168] on div "check_box_outline_blank Tinted SPF [MEDICAL_DATA] / SPF [MEDICAL_DATA]" at bounding box center [295, 171] width 264 height 7
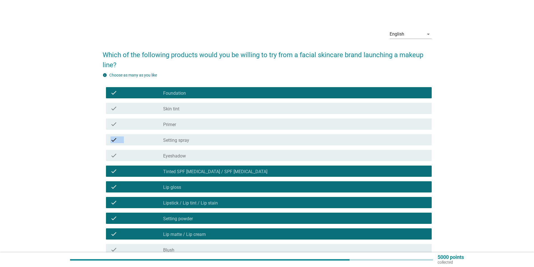
drag, startPoint x: 534, startPoint y: 129, endPoint x: 534, endPoint y: 137, distance: 7.3
click at [534, 137] on div "English arrow_drop_down Which of the following products would you be willing to…" at bounding box center [267, 169] width 534 height 339
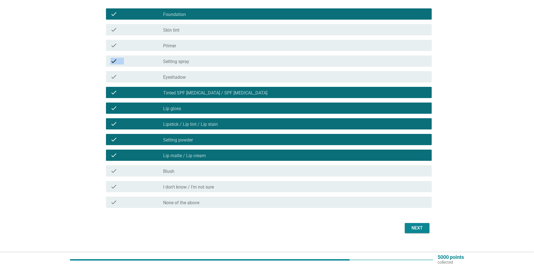
scroll to position [84, 0]
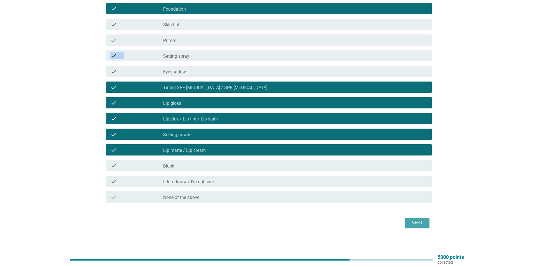
click at [418, 225] on div "Next" at bounding box center [417, 223] width 16 height 7
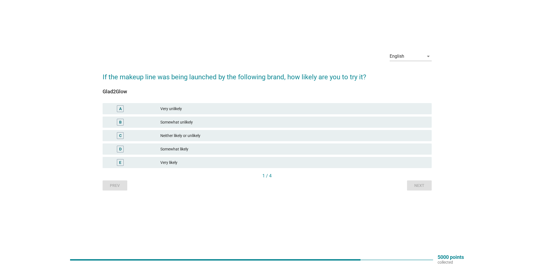
scroll to position [0, 0]
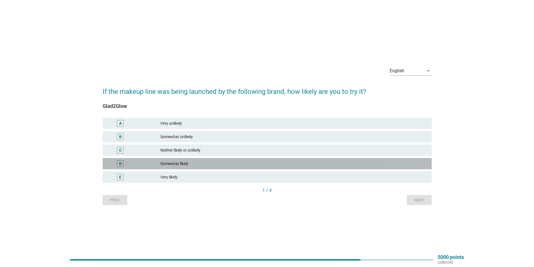
click at [178, 162] on div "Somewhat likely" at bounding box center [293, 163] width 267 height 7
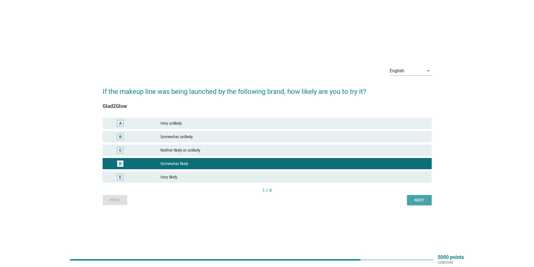
click at [428, 201] on button "Next" at bounding box center [419, 200] width 25 height 10
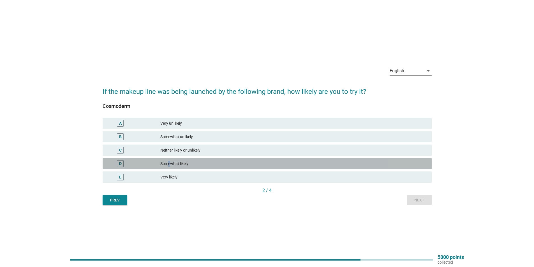
click at [169, 162] on div "Somewhat likely" at bounding box center [293, 163] width 267 height 7
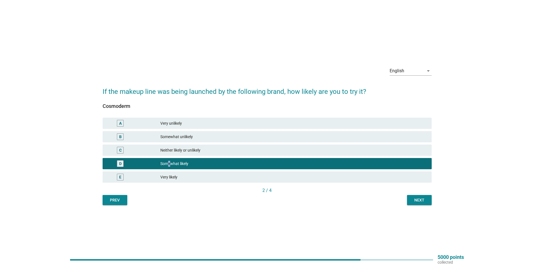
click at [425, 199] on div "Next" at bounding box center [420, 200] width 16 height 6
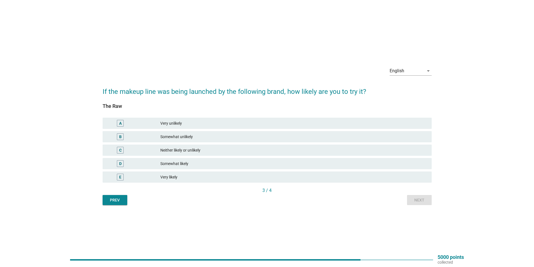
click at [168, 163] on div "Somewhat likely" at bounding box center [293, 163] width 267 height 7
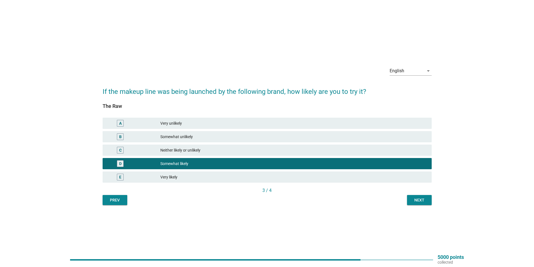
click at [421, 201] on div "Next" at bounding box center [420, 200] width 16 height 6
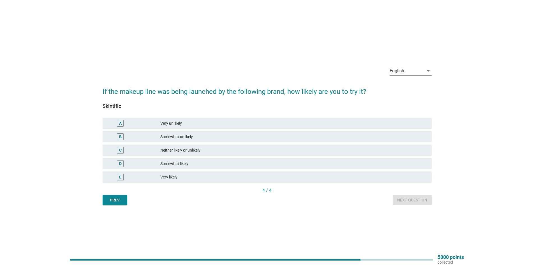
click at [169, 164] on div "Somewhat likely" at bounding box center [293, 163] width 267 height 7
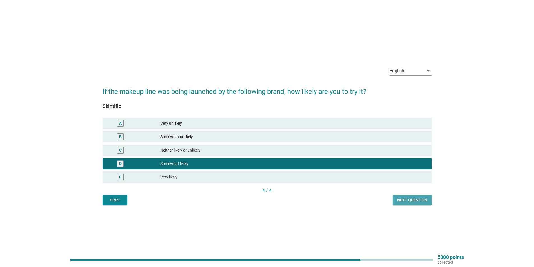
click at [413, 202] on div "Next question" at bounding box center [412, 200] width 30 height 6
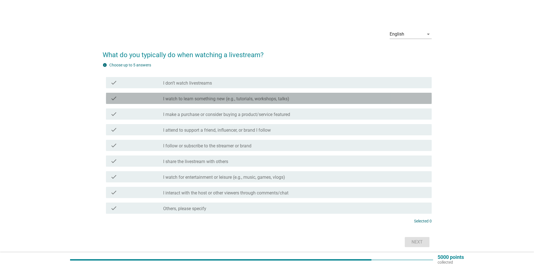
click at [250, 100] on label "I watch to learn something new (e.g., tutorials, workshops, talks)" at bounding box center [226, 99] width 126 height 6
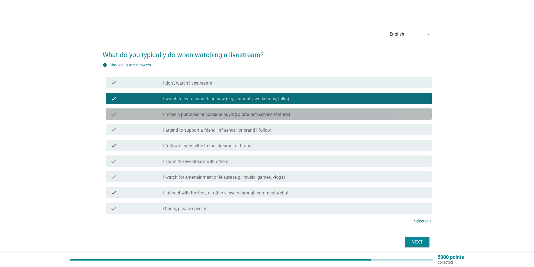
click at [246, 116] on label "I make a purchase or consider buying a product/service featured" at bounding box center [226, 115] width 127 height 6
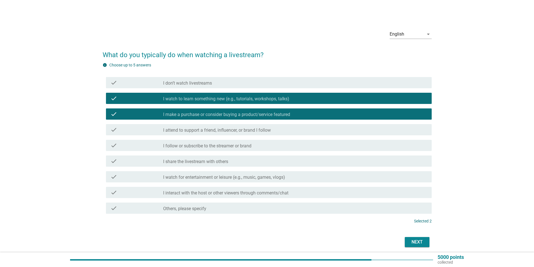
click at [247, 173] on div "check check_box_outline_blank I watch for entertainment or leisure (e.g., music…" at bounding box center [269, 176] width 326 height 11
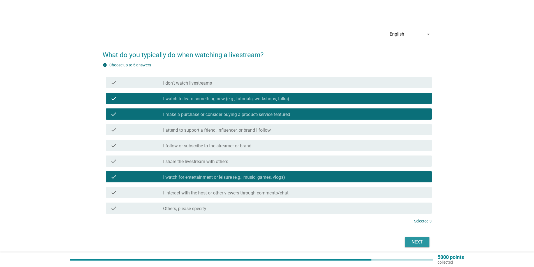
click at [416, 240] on div "Next" at bounding box center [417, 242] width 16 height 7
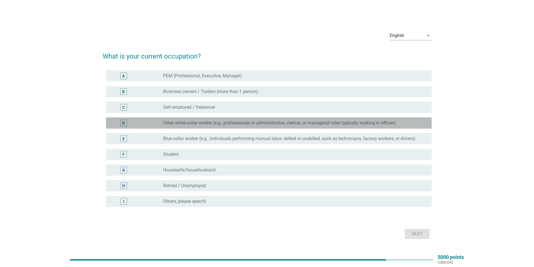
click at [300, 126] on div "radio_button_unchecked Other white-collar worker (e.g., professionals in admini…" at bounding box center [295, 123] width 264 height 7
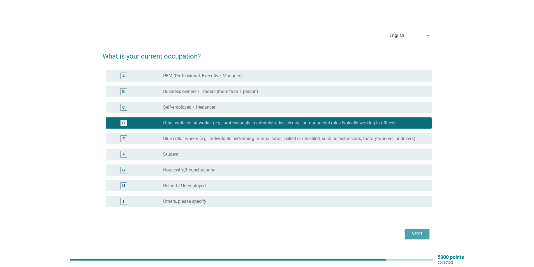
click at [417, 235] on div "Next" at bounding box center [417, 234] width 16 height 7
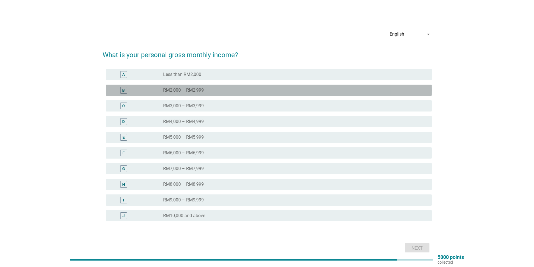
click at [185, 94] on div "B radio_button_unchecked RM2,000 – RM2,999" at bounding box center [269, 90] width 326 height 11
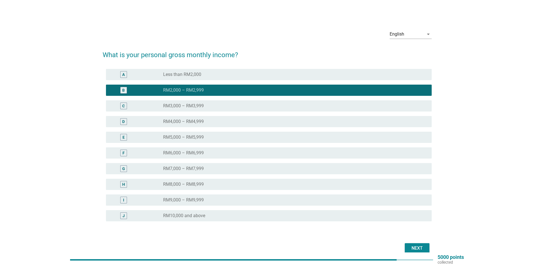
click at [418, 252] on button "Next" at bounding box center [417, 248] width 25 height 10
